Goal: Task Accomplishment & Management: Manage account settings

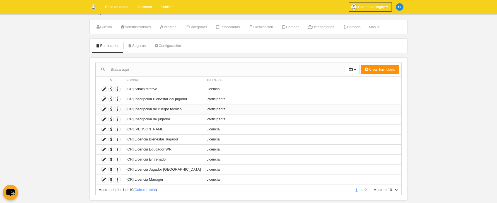
scroll to position [19, 0]
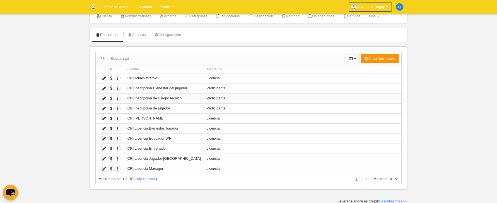
click at [105, 98] on icon at bounding box center [103, 98] width 5 height 5
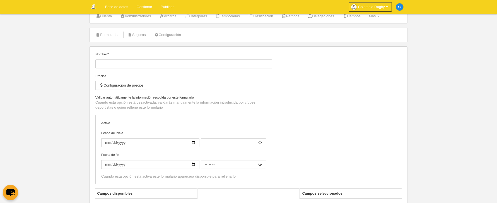
type input "[CR] Inscripción de cuerpo técnico"
checkbox input "true"
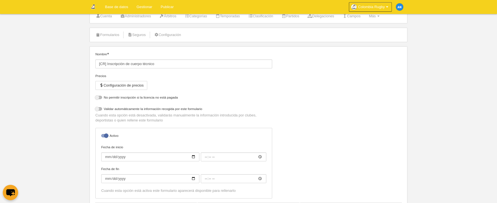
select select "selected"
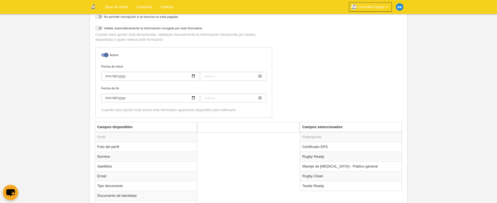
scroll to position [130, 0]
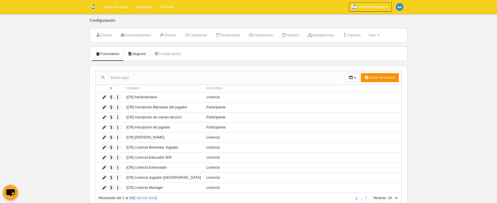
click at [141, 54] on link "Seguros" at bounding box center [137, 54] width 24 height 8
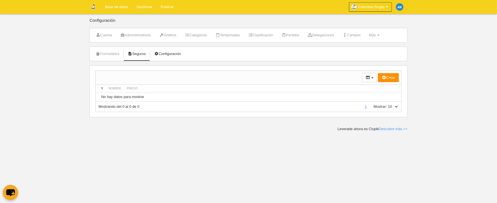
click at [168, 54] on link "Configuración" at bounding box center [167, 54] width 33 height 8
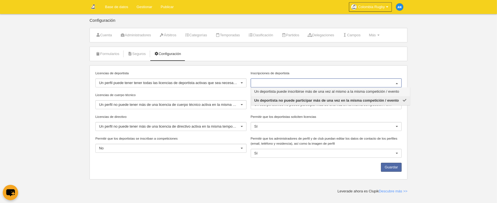
click at [439, 92] on body "Base de datos Gestionar Publicar Colombia Rugby Ajustes generales Ir a mi domin…" at bounding box center [248, 101] width 497 height 203
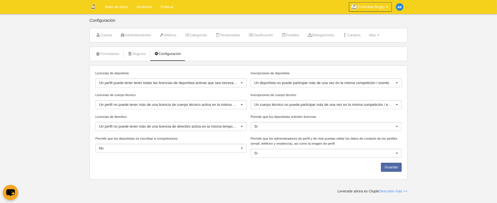
click at [326, 118] on label "Permitir que los deportistas soliciten licencias" at bounding box center [326, 116] width 151 height 5
click at [254, 124] on input "Permitir que los deportistas soliciten licencias" at bounding box center [254, 126] width 0 height 5
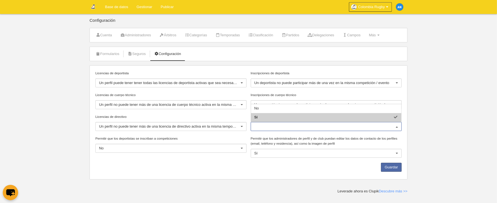
click at [448, 108] on body "Base de datos Gestionar Publicar Colombia Rugby Ajustes generales Ir a mi domin…" at bounding box center [248, 101] width 497 height 203
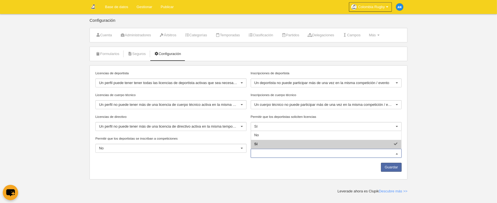
click at [443, 130] on body "Base de datos Gestionar Publicar Colombia Rugby Ajustes generales Ir a mi domin…" at bounding box center [248, 101] width 497 height 203
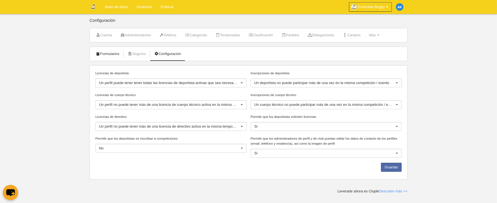
click at [114, 57] on link "Formularios" at bounding box center [108, 54] width 30 height 8
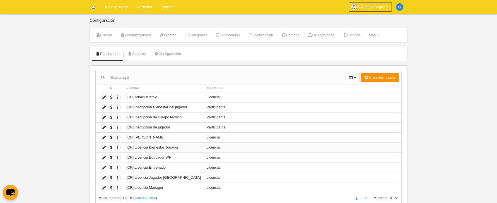
scroll to position [19, 0]
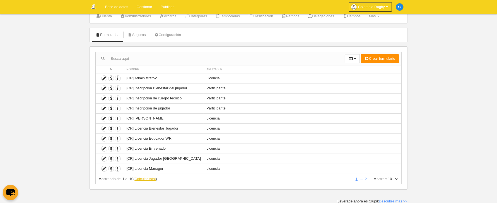
click at [149, 177] on link "Calcular total" at bounding box center [144, 178] width 21 height 4
click at [396, 177] on select "10 25 50 100 500" at bounding box center [393, 178] width 12 height 5
select select "50"
click at [387, 176] on select "10 25 50 100 500" at bounding box center [393, 178] width 12 height 5
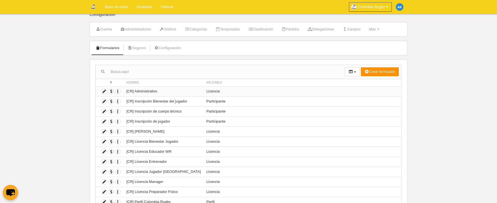
scroll to position [0, 0]
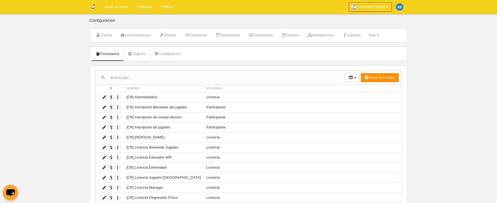
click at [123, 9] on link "Base de datos" at bounding box center [117, 7] width 32 height 14
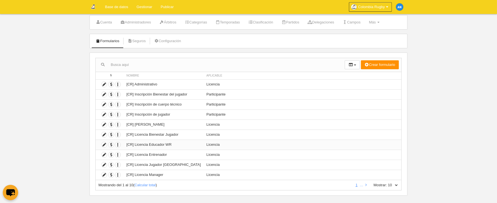
scroll to position [19, 0]
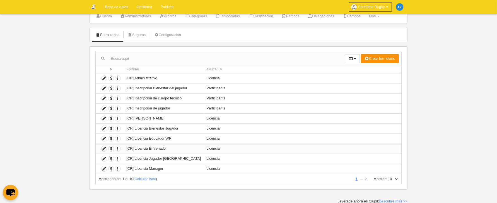
click at [102, 149] on icon at bounding box center [103, 148] width 5 height 5
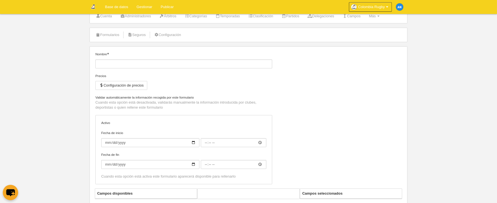
type input "[CR] Licencia Entrenador"
checkbox input "true"
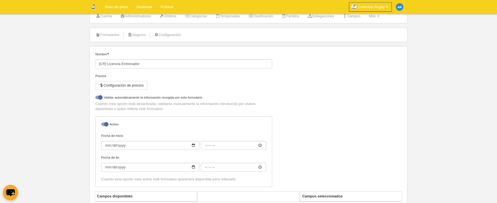
select select "selected"
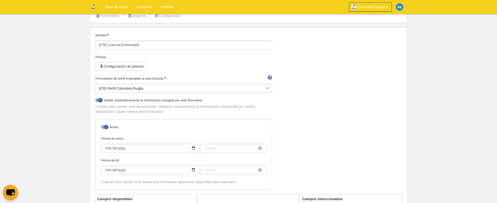
scroll to position [47, 0]
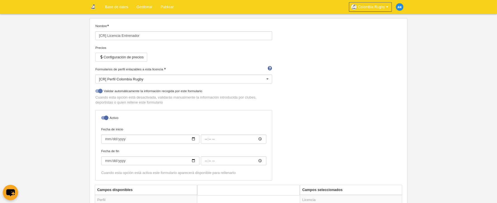
click at [101, 91] on div at bounding box center [98, 90] width 7 height 3
click at [99, 91] on input "checkbox" at bounding box center [98, 93] width 4 height 4
checkbox input "false"
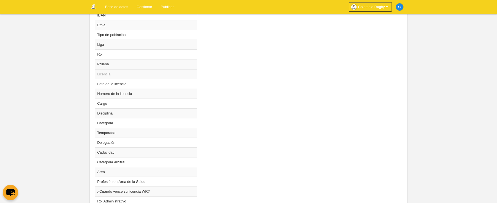
scroll to position [451, 0]
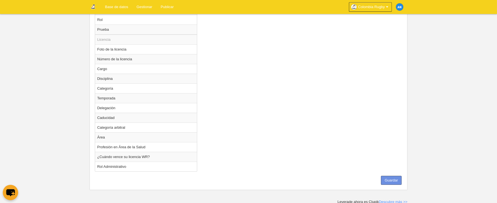
click at [396, 181] on button "Guardar" at bounding box center [391, 180] width 21 height 9
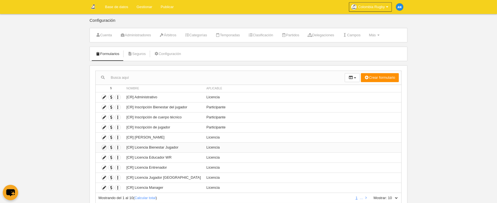
click at [106, 147] on icon at bounding box center [103, 147] width 5 height 5
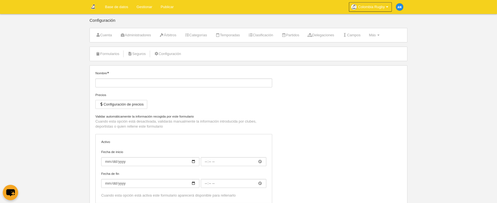
type input "[CR] Licencia Bienestar Jugador"
checkbox input "true"
select select "selected"
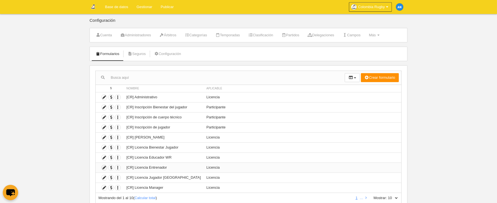
click at [105, 168] on icon at bounding box center [103, 167] width 5 height 5
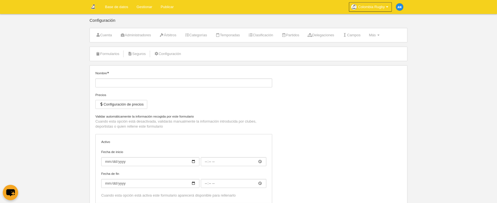
type input "[CR] Licencia Entrenador"
checkbox input "true"
select select "selected"
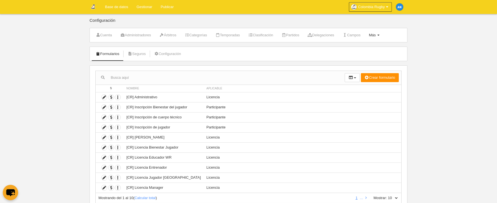
click at [383, 36] on link "Más Menú" at bounding box center [374, 35] width 17 height 8
click at [361, 50] on link "Formularios" at bounding box center [356, 48] width 52 height 9
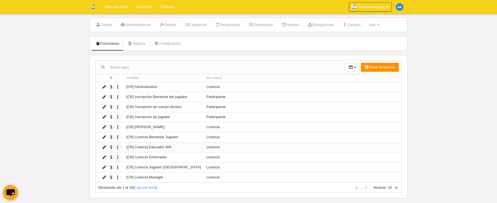
scroll to position [19, 0]
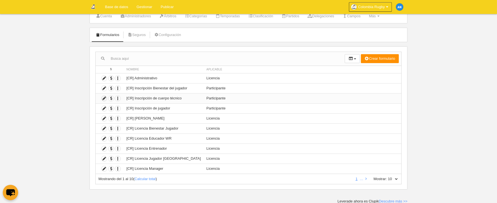
click at [106, 96] on icon at bounding box center [103, 98] width 5 height 5
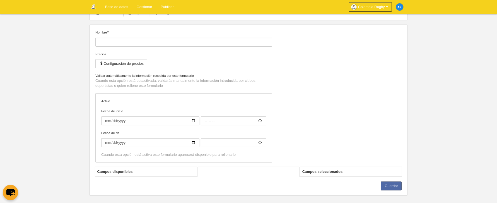
scroll to position [47, 0]
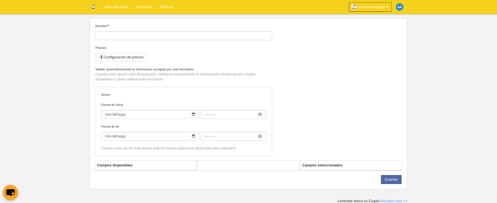
type input "[CR] Inscripción de cuerpo técnico"
checkbox input "true"
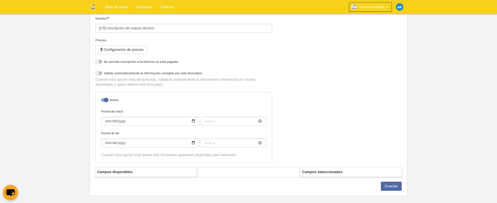
scroll to position [61, 0]
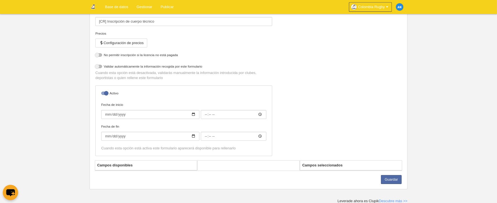
select select "selected"
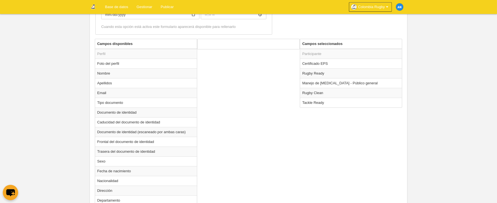
scroll to position [194, 0]
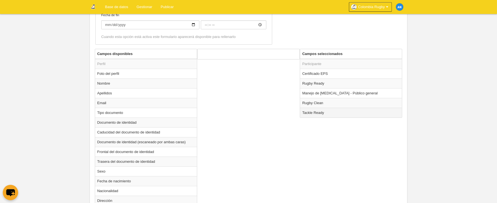
click at [312, 113] on td "Tackle Ready" at bounding box center [351, 113] width 102 height 10
radio input "true"
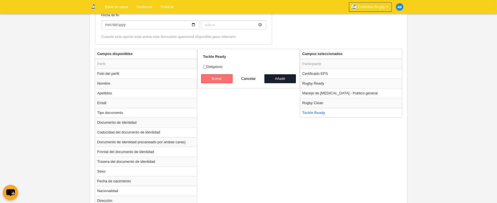
click at [218, 78] on button "Borrar" at bounding box center [217, 78] width 32 height 9
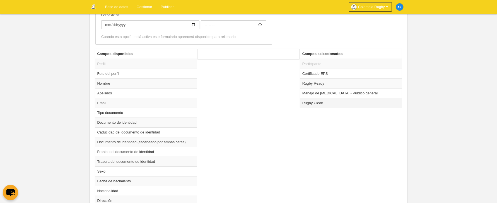
click at [320, 101] on td "Rugby Clean" at bounding box center [351, 103] width 102 height 10
radio input "true"
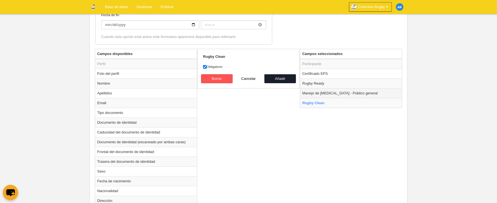
click at [324, 91] on td "Manejo de conmoción cerebral - Público general" at bounding box center [351, 93] width 102 height 10
radio input "true"
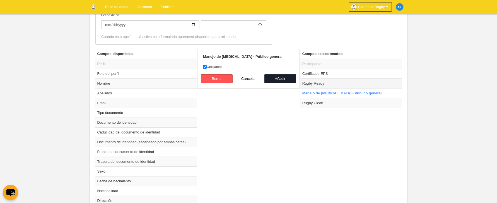
click at [324, 83] on td "Rugby Ready" at bounding box center [351, 83] width 102 height 10
radio input "true"
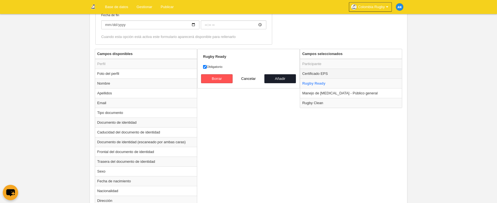
click at [336, 71] on td "Certificado EPS" at bounding box center [351, 74] width 102 height 10
radio input "true"
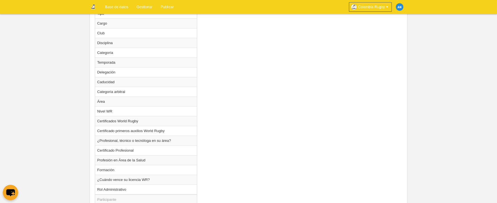
scroll to position [580, 0]
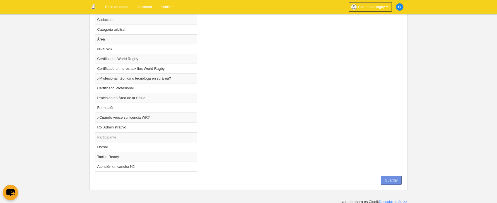
click at [390, 178] on button "Guardar" at bounding box center [391, 180] width 21 height 9
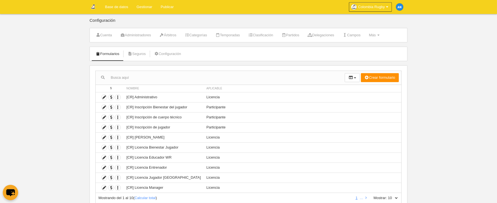
click at [118, 6] on link "Base de datos" at bounding box center [117, 7] width 32 height 14
